Goal: Find specific page/section: Find specific page/section

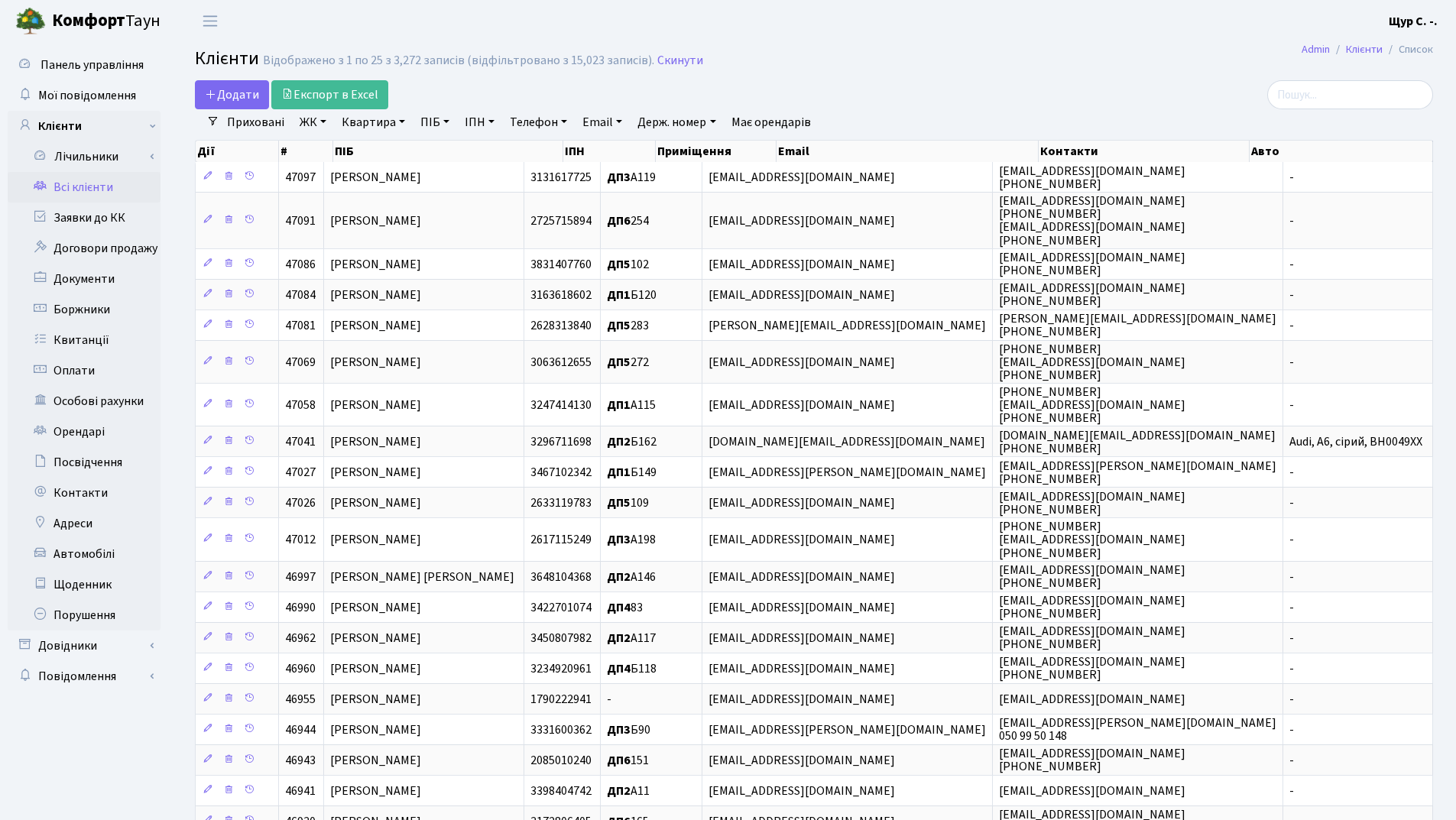
select select "25"
click at [364, 117] on link "Квартира" at bounding box center [373, 121] width 76 height 26
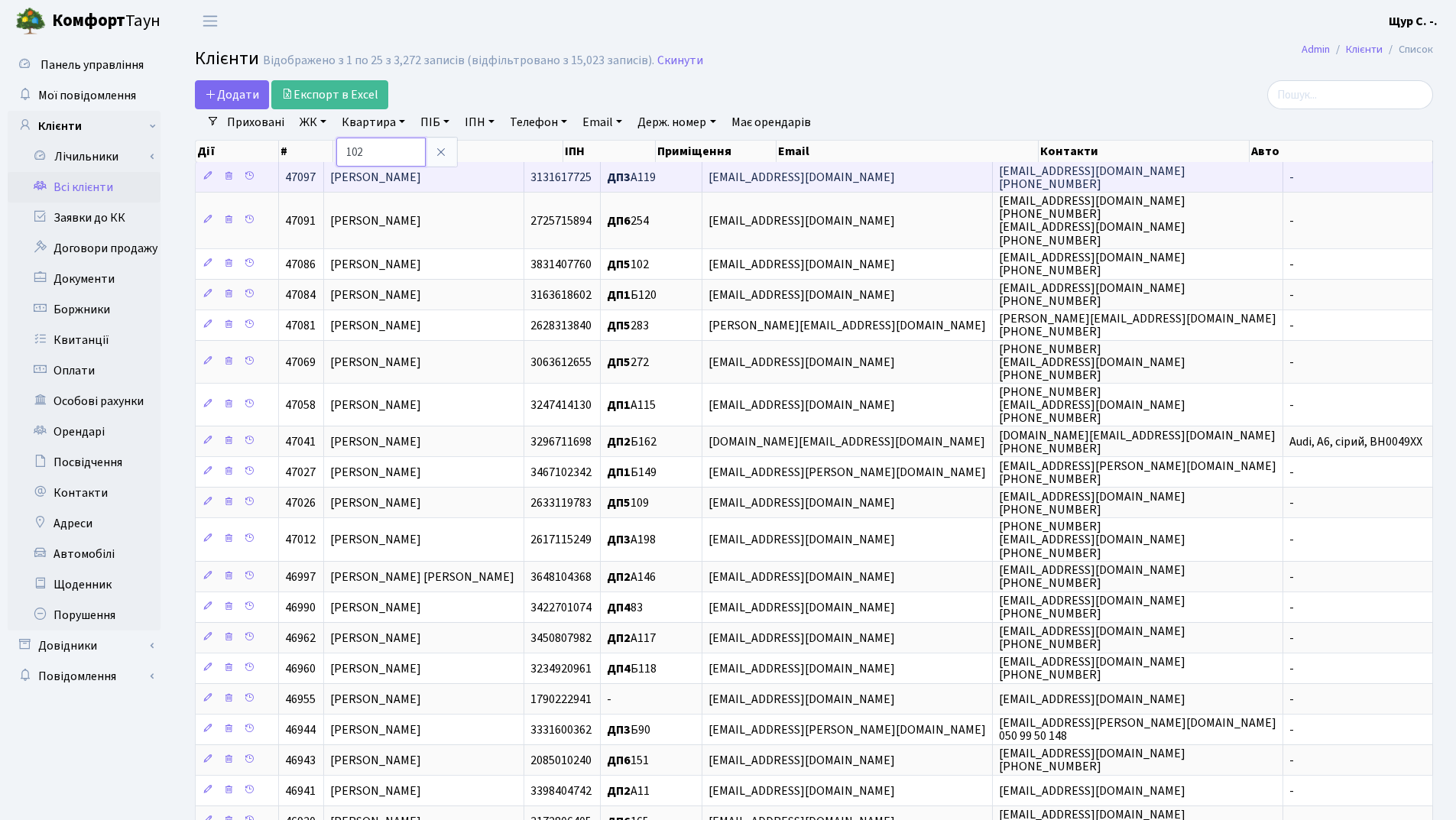
type input "102"
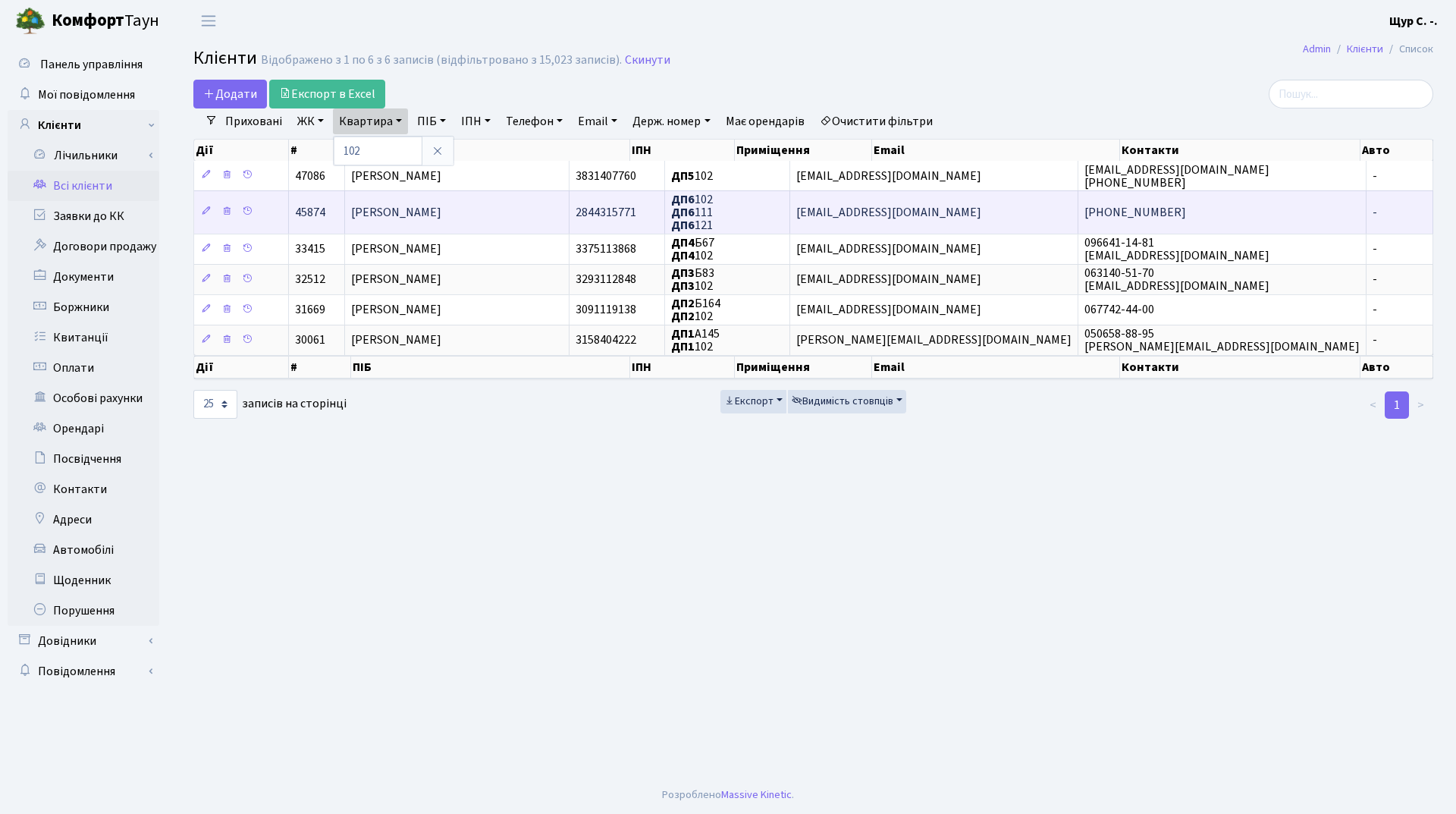
click at [433, 218] on span "[PERSON_NAME]" at bounding box center [397, 212] width 90 height 17
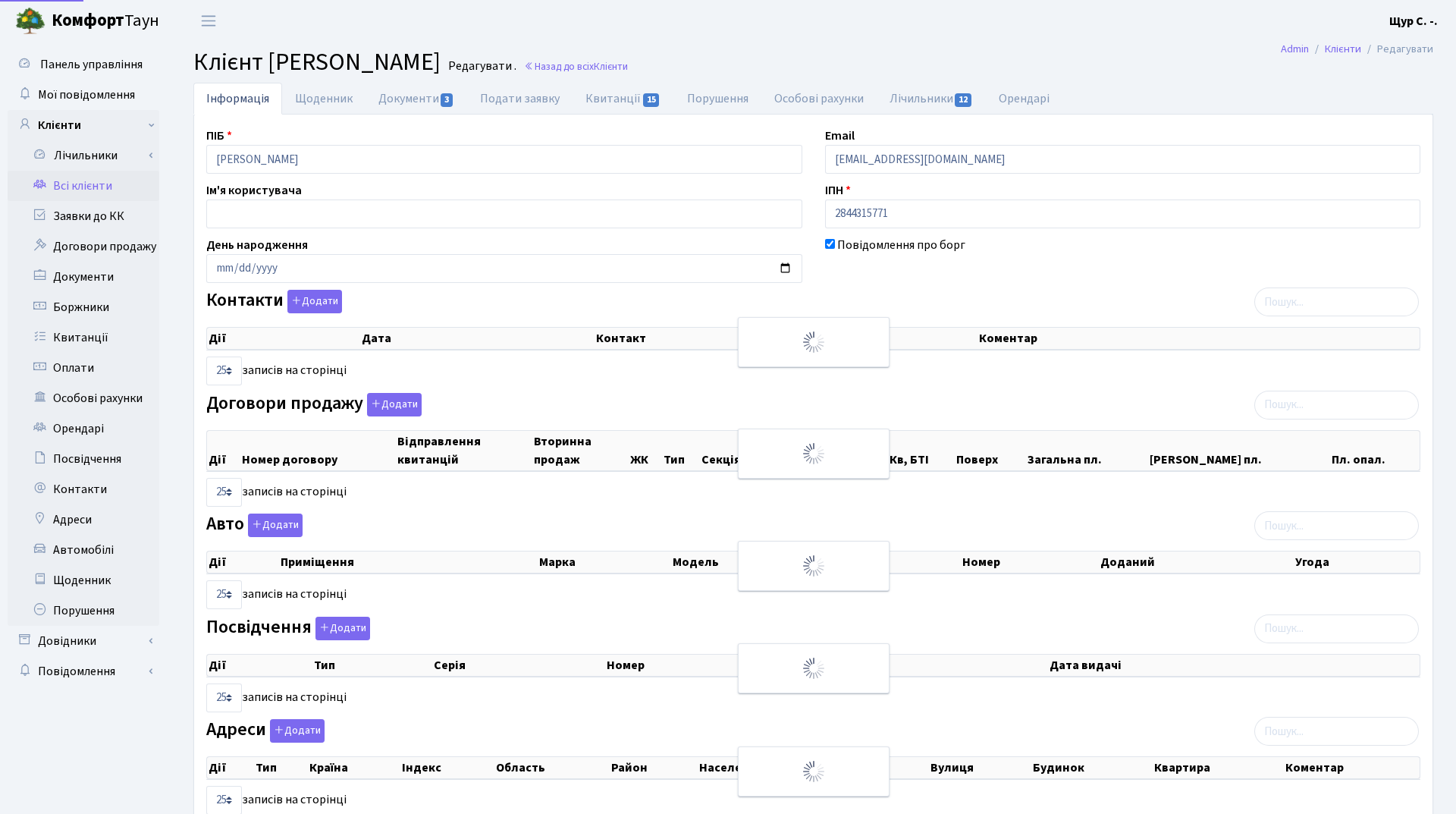
select select "25"
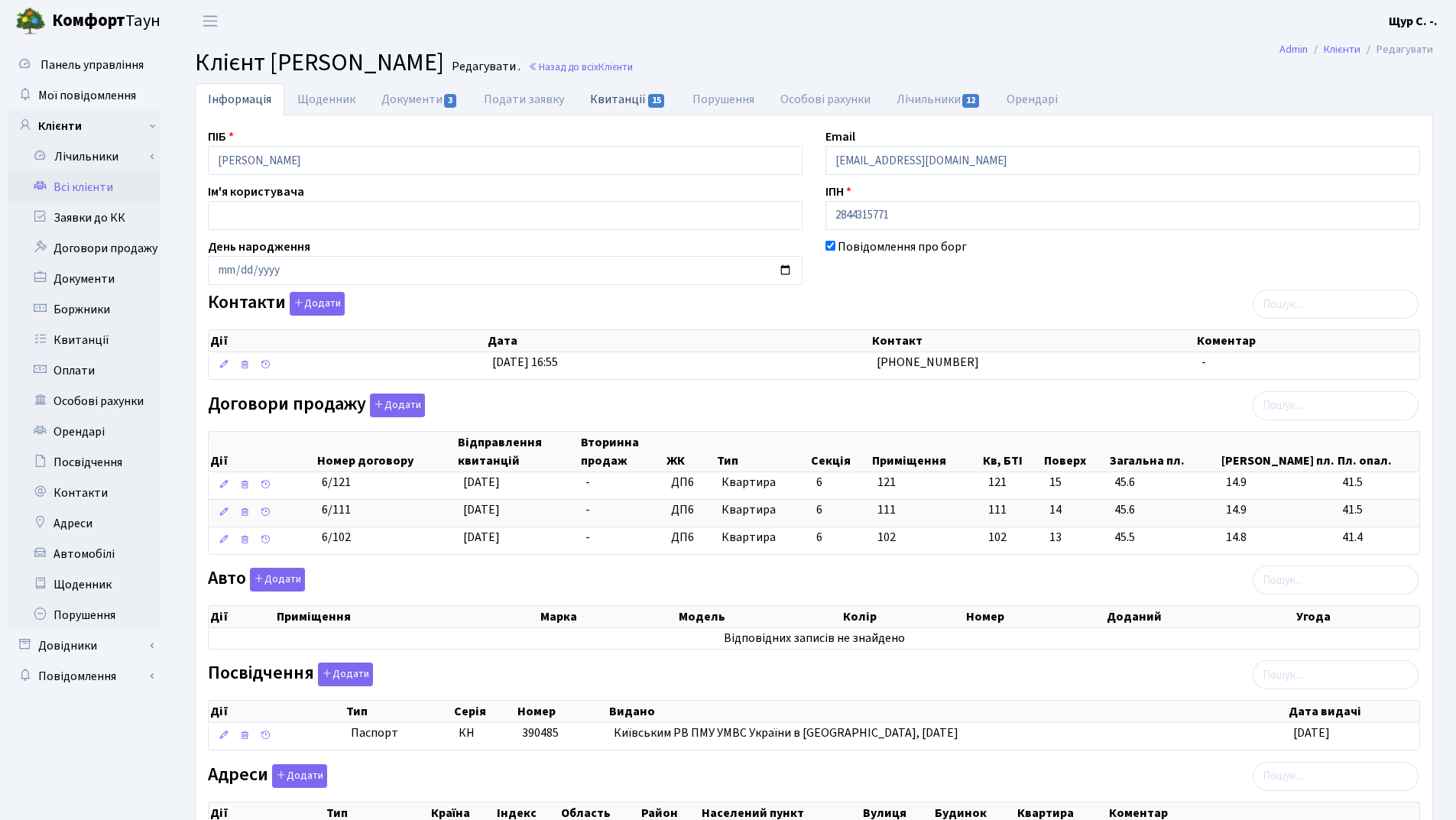
click at [622, 98] on link "Квитанції 15" at bounding box center [627, 98] width 101 height 31
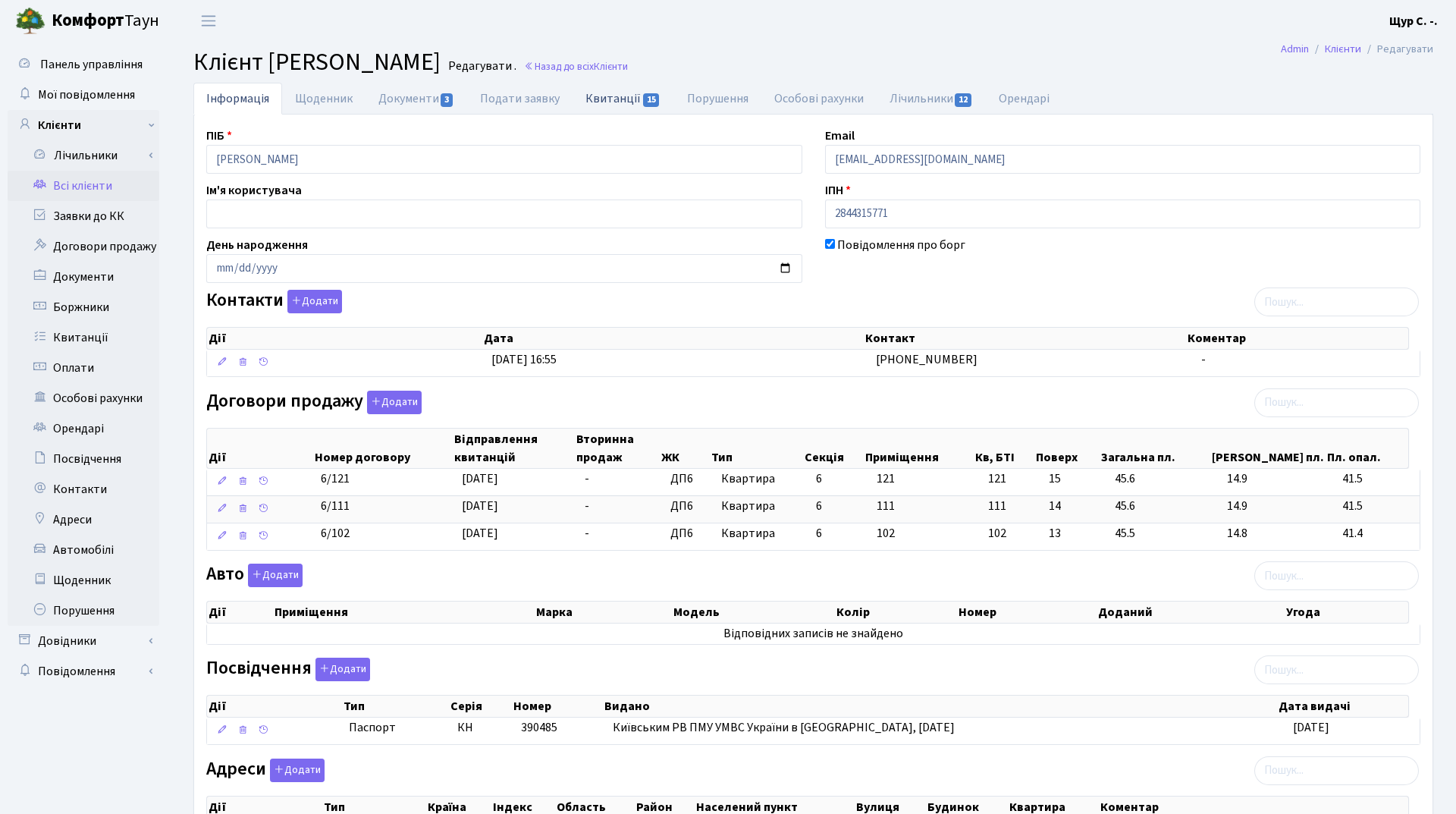
select select "25"
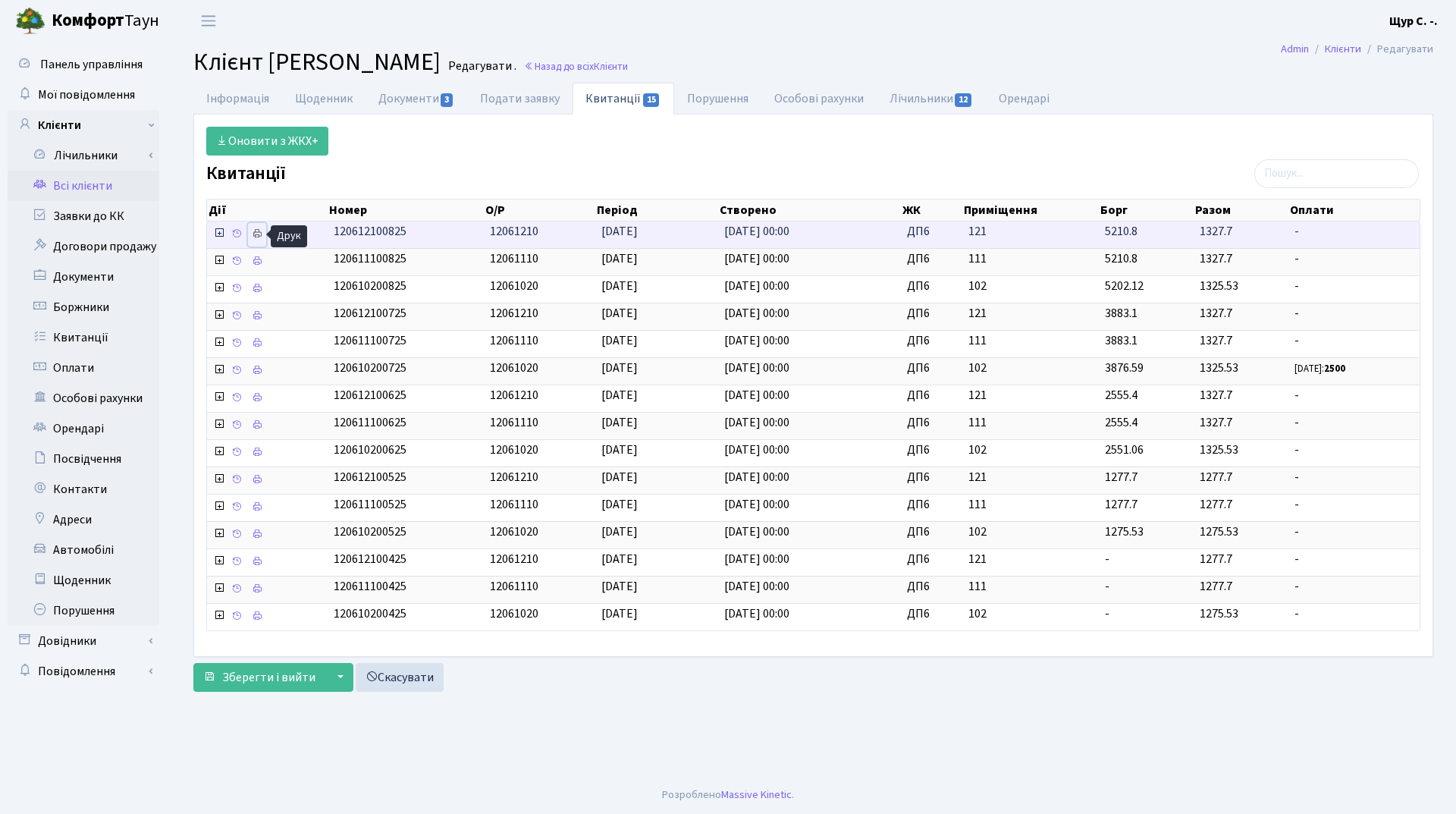
click at [254, 233] on icon at bounding box center [257, 233] width 10 height 10
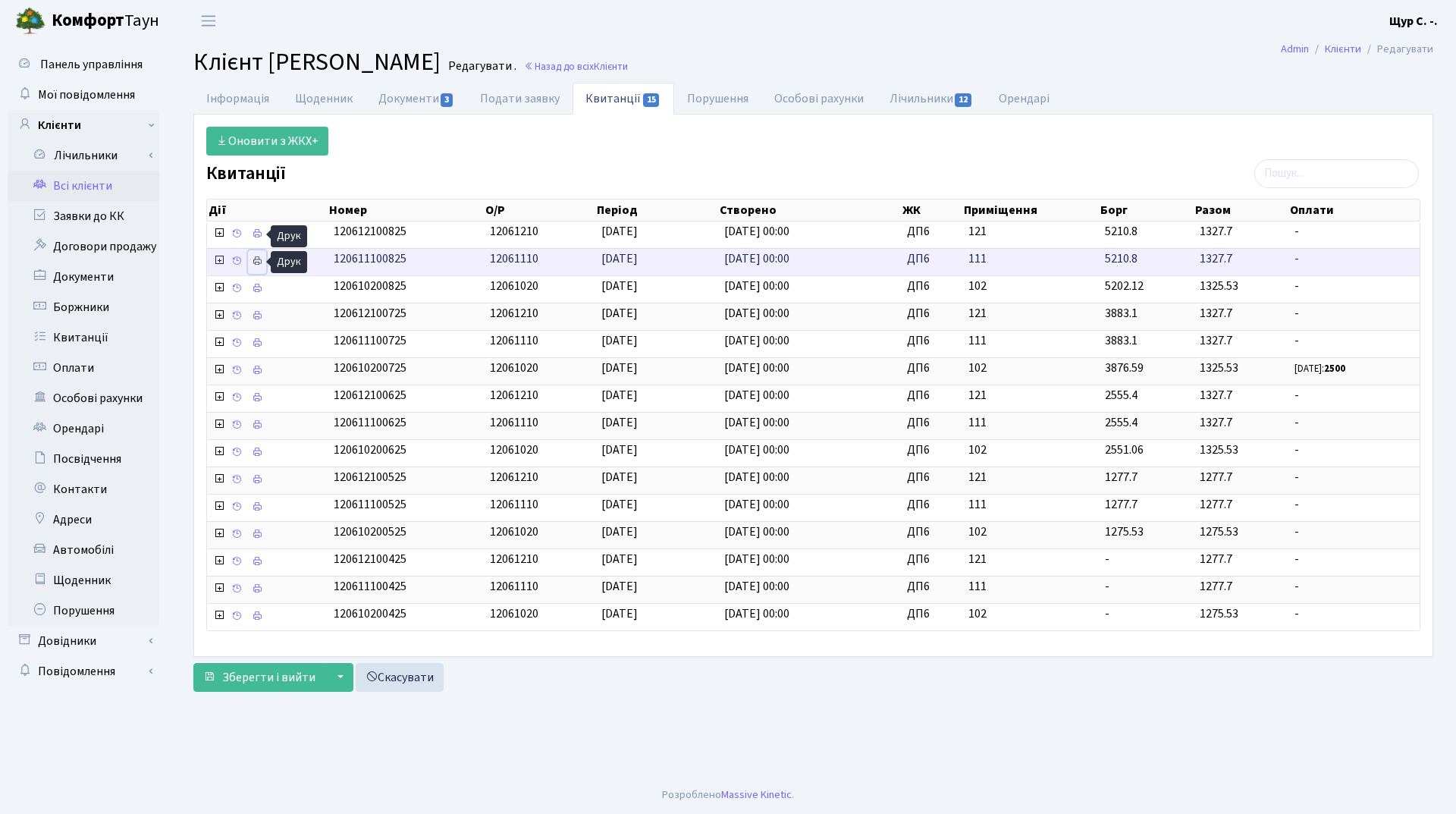
click at [255, 258] on icon at bounding box center [257, 260] width 10 height 10
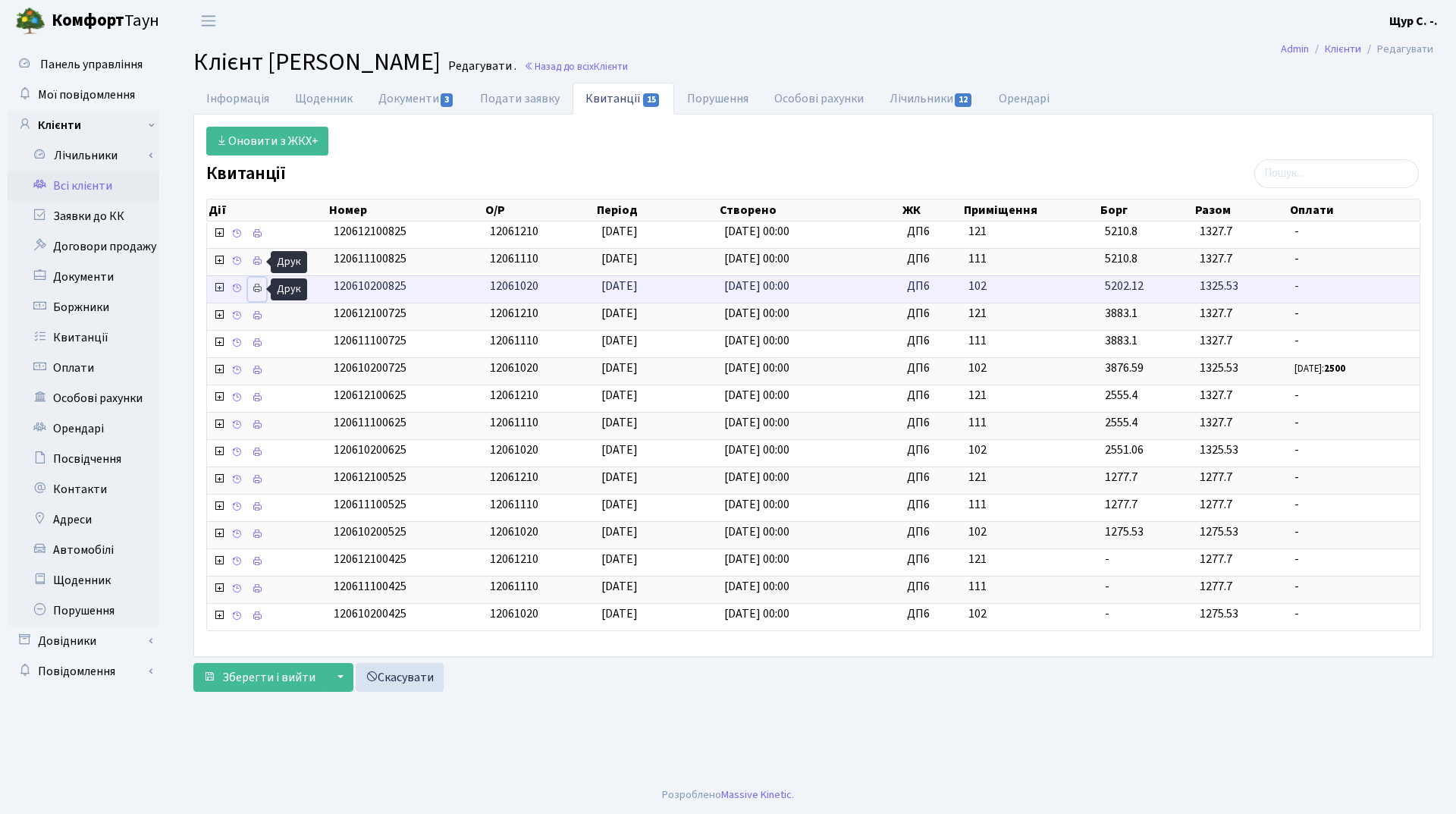
click at [258, 290] on icon at bounding box center [257, 288] width 10 height 10
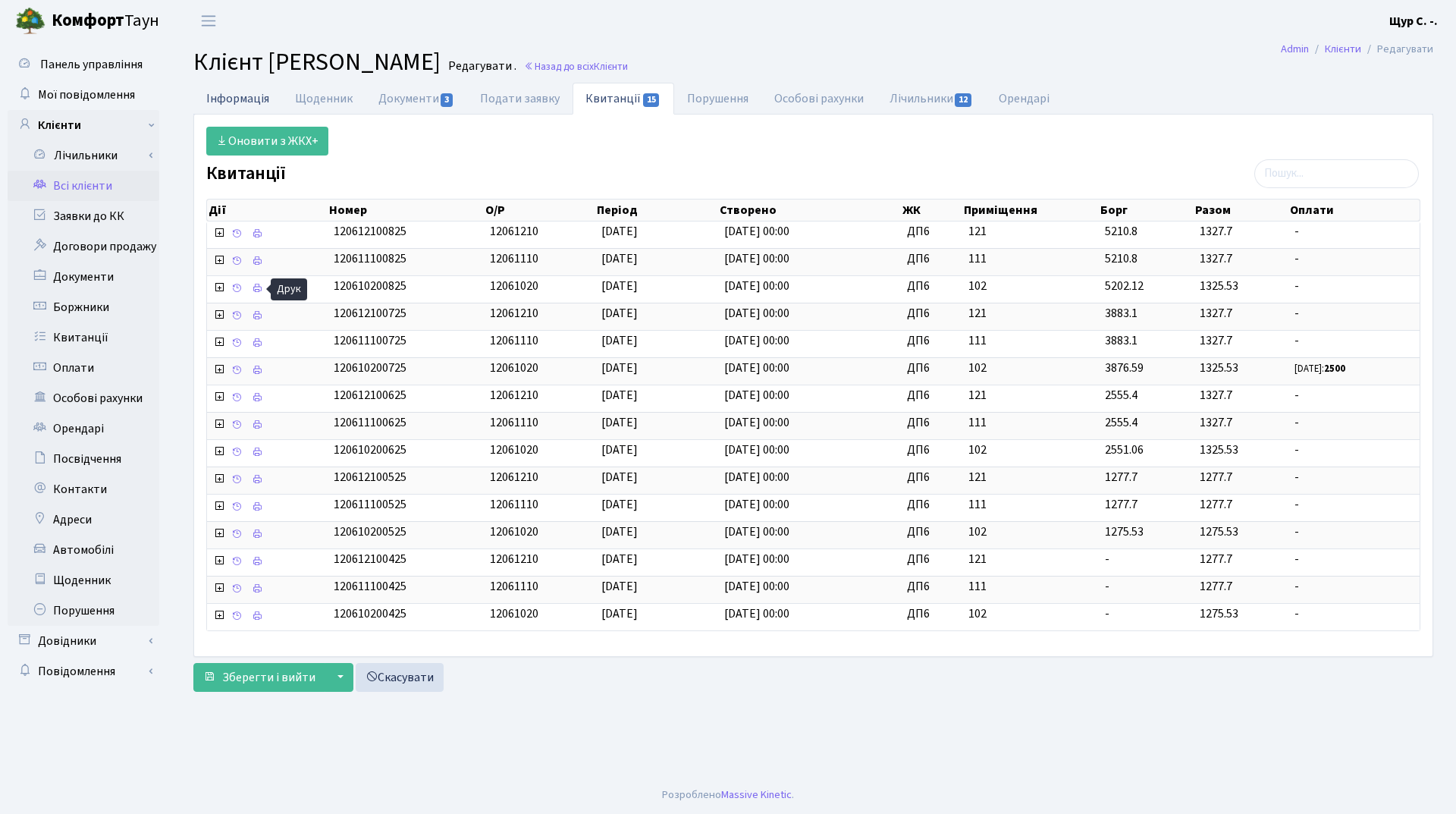
click at [233, 92] on link "Інформація" at bounding box center [238, 98] width 88 height 31
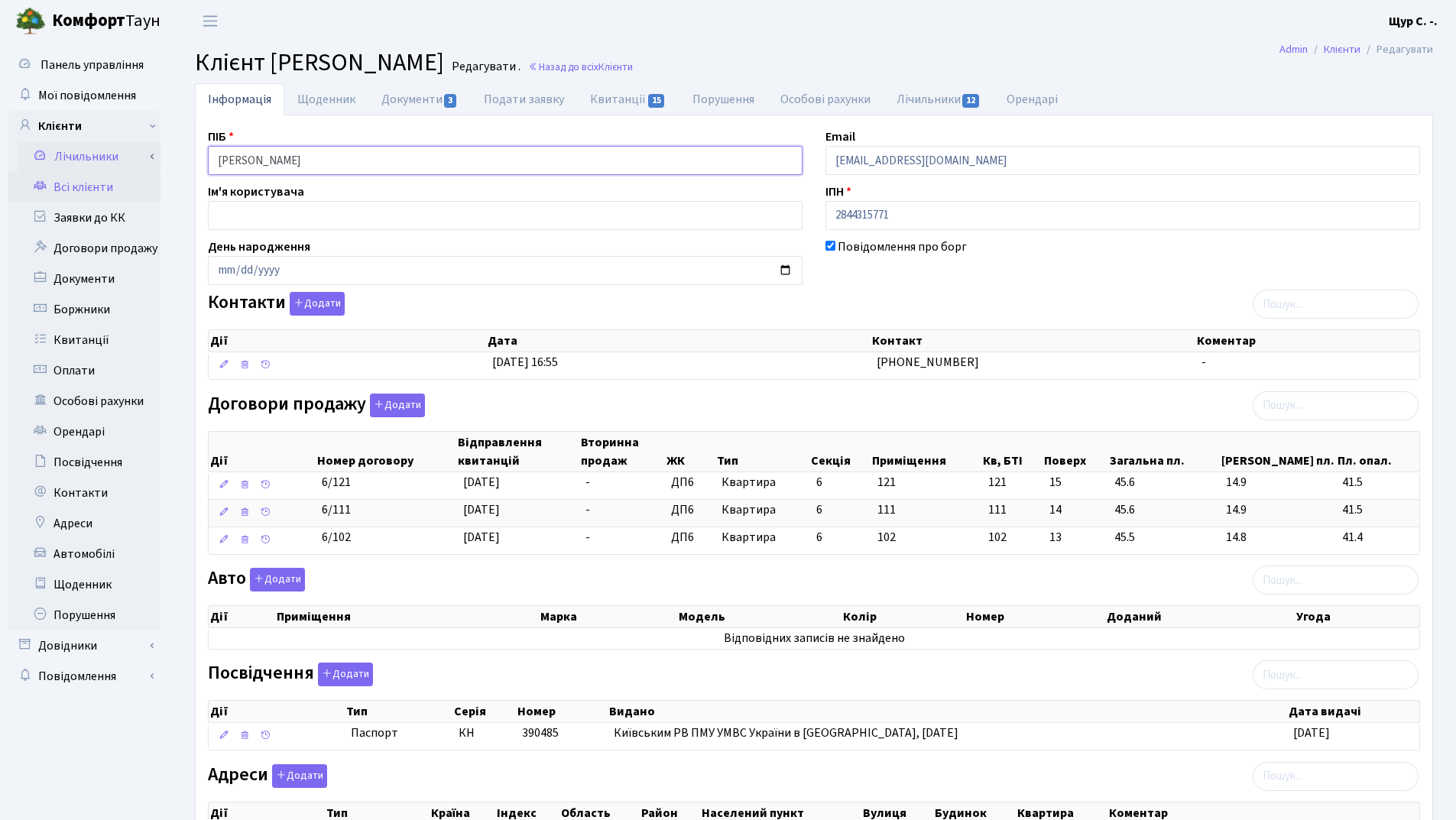
drag, startPoint x: 406, startPoint y: 161, endPoint x: 109, endPoint y: 162, distance: 297.0
click at [109, 162] on div "Панель управління Мої повідомлення Клієнти Лічильники Повірки" at bounding box center [728, 481] width 1456 height 879
click at [394, 98] on link "Документи 3" at bounding box center [420, 98] width 102 height 31
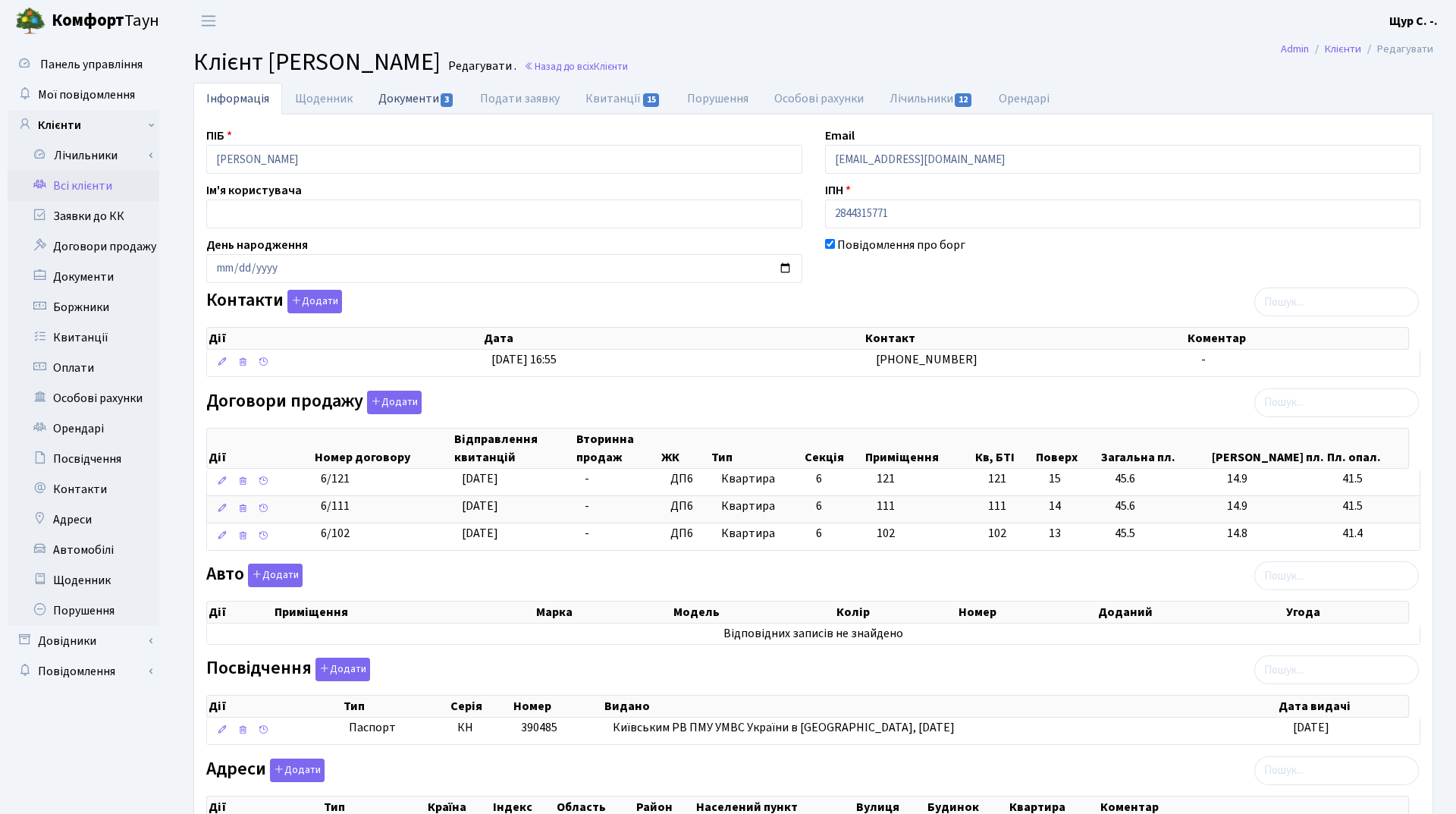
select select "25"
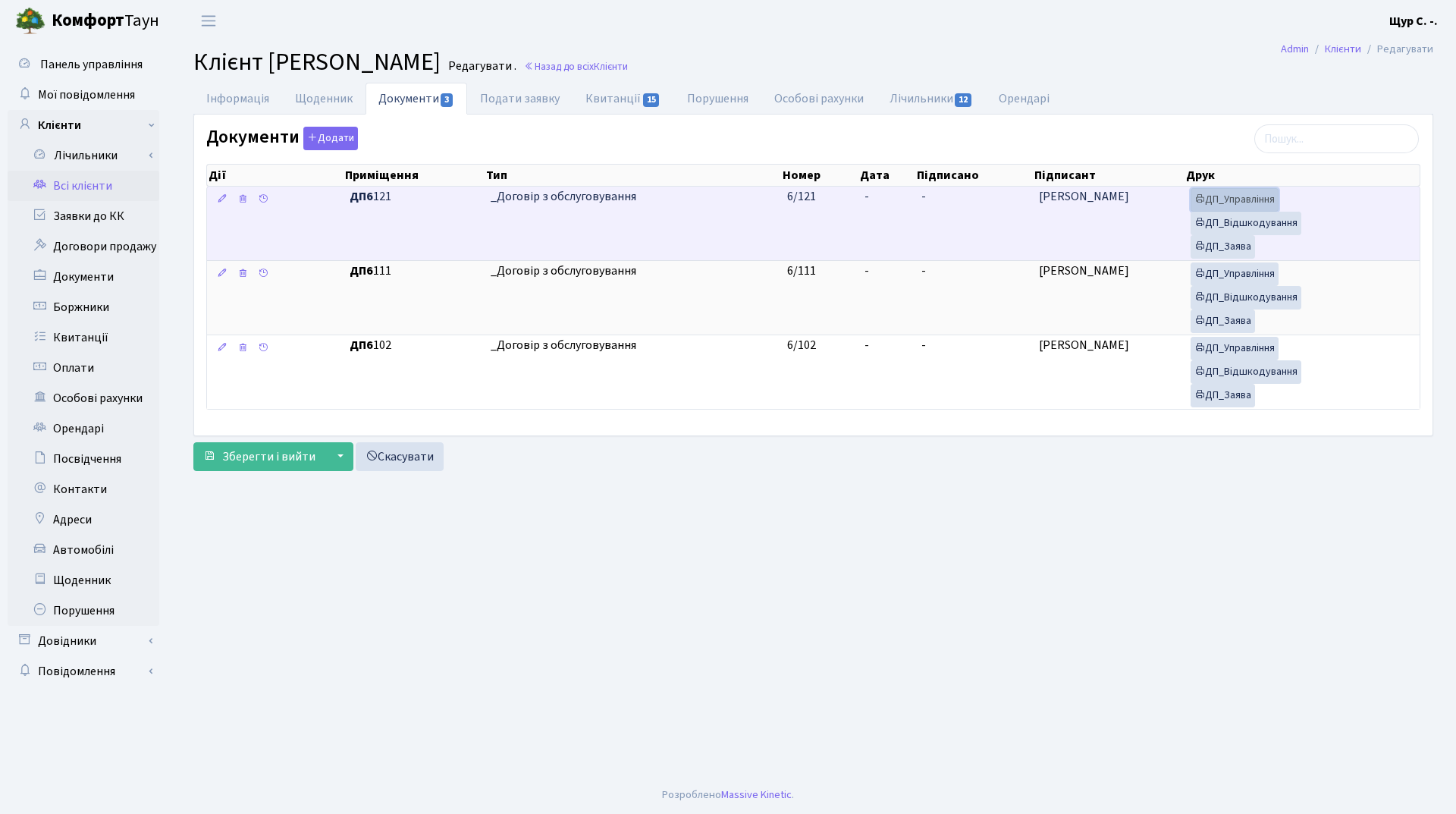
click at [1273, 197] on link "ДП_Управління" at bounding box center [1235, 199] width 88 height 23
click at [1274, 220] on link "ДП_Відшкодування" at bounding box center [1246, 223] width 111 height 23
